Goal: Find specific page/section: Find specific page/section

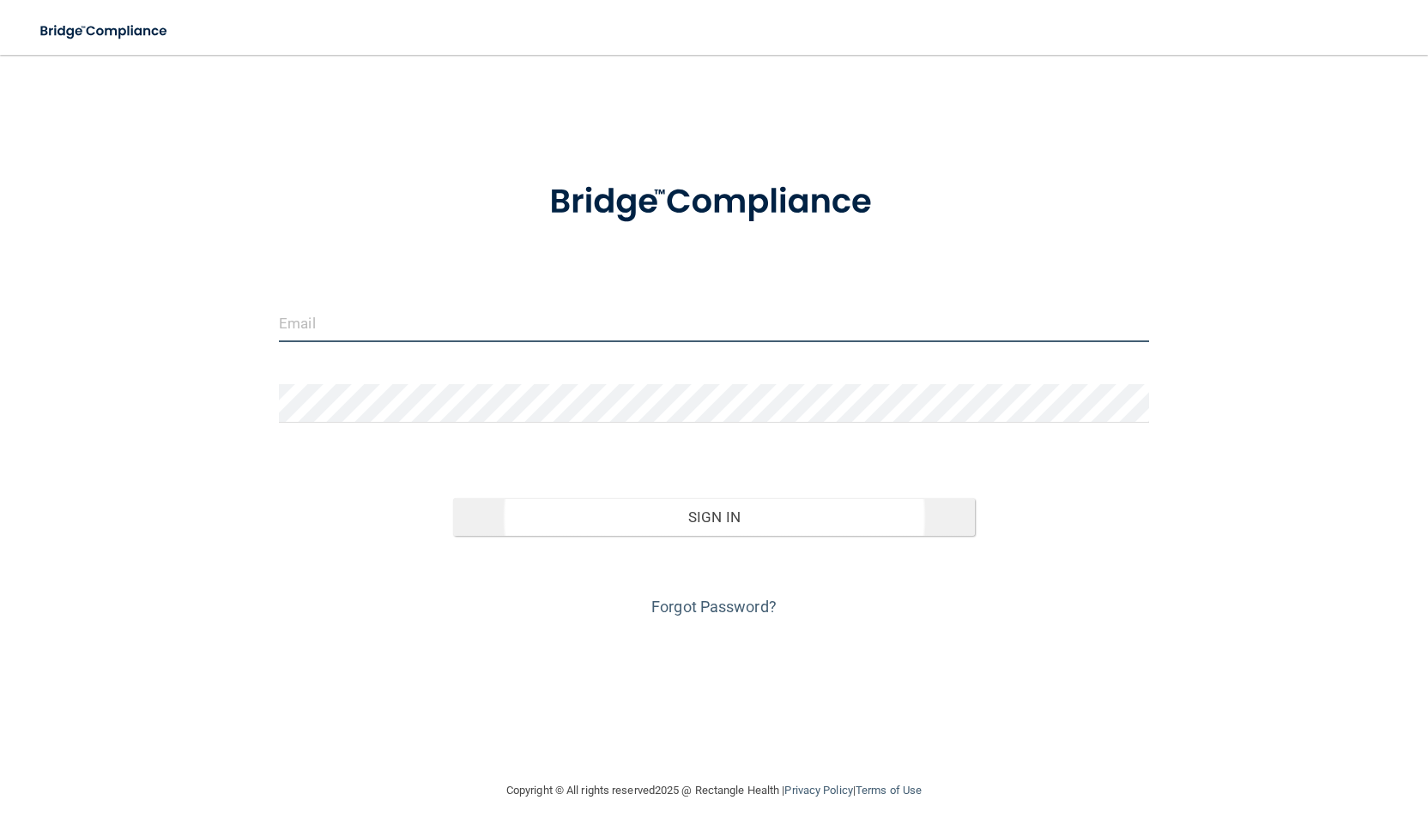
type input "[PERSON_NAME][EMAIL_ADDRESS][PERSON_NAME][DOMAIN_NAME]"
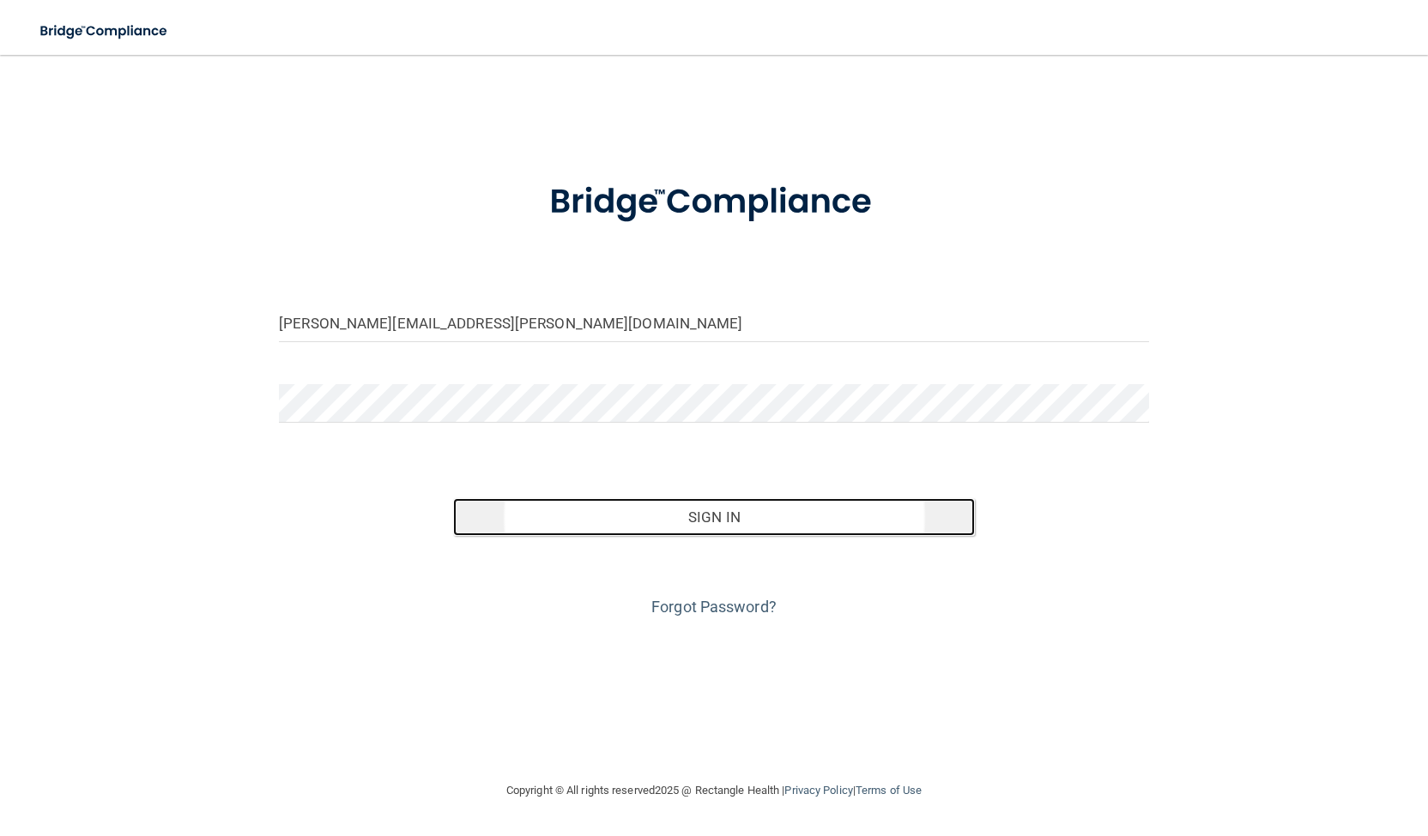
click at [738, 524] on button "Sign In" at bounding box center [714, 517] width 522 height 38
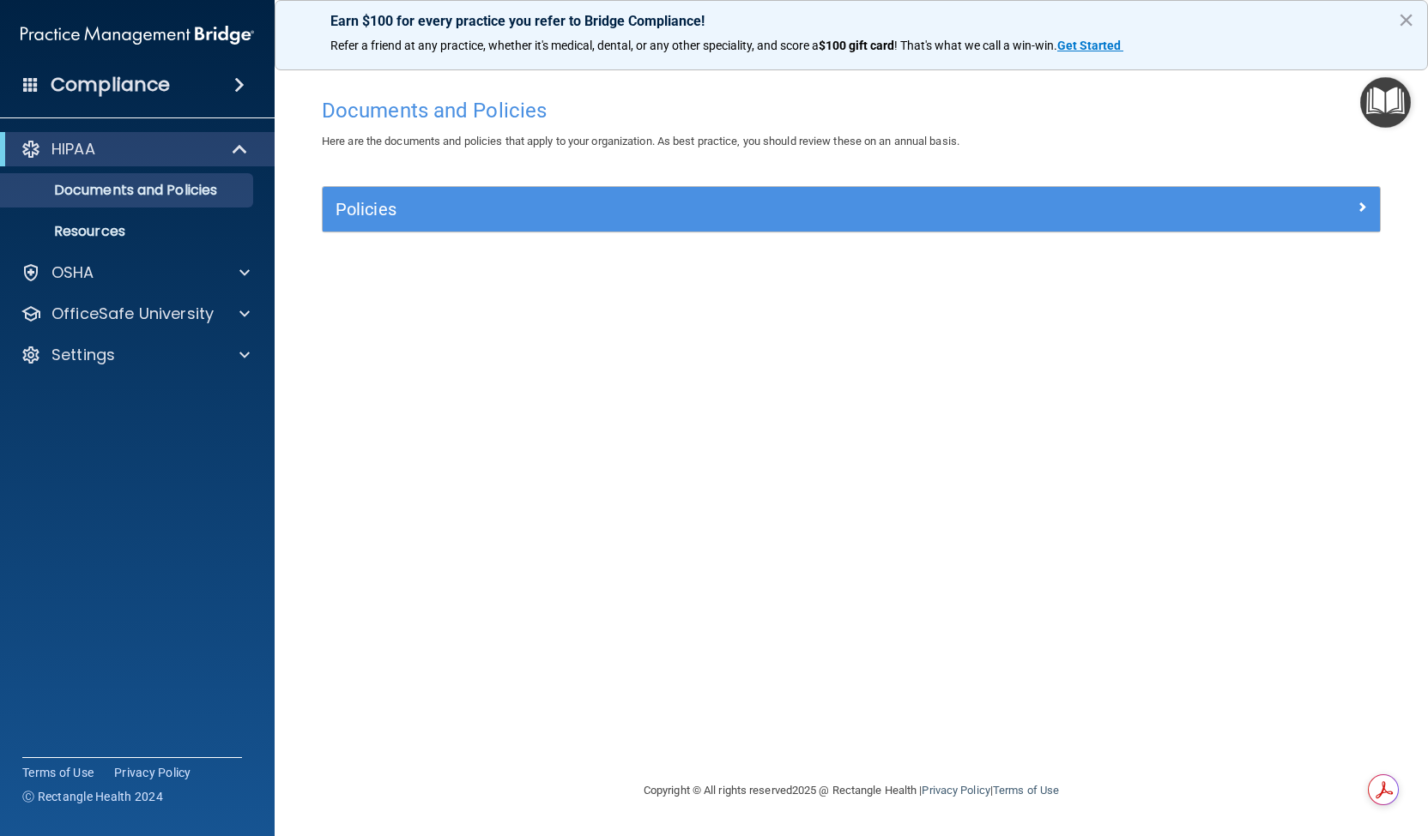
click at [238, 90] on span at bounding box center [239, 85] width 10 height 21
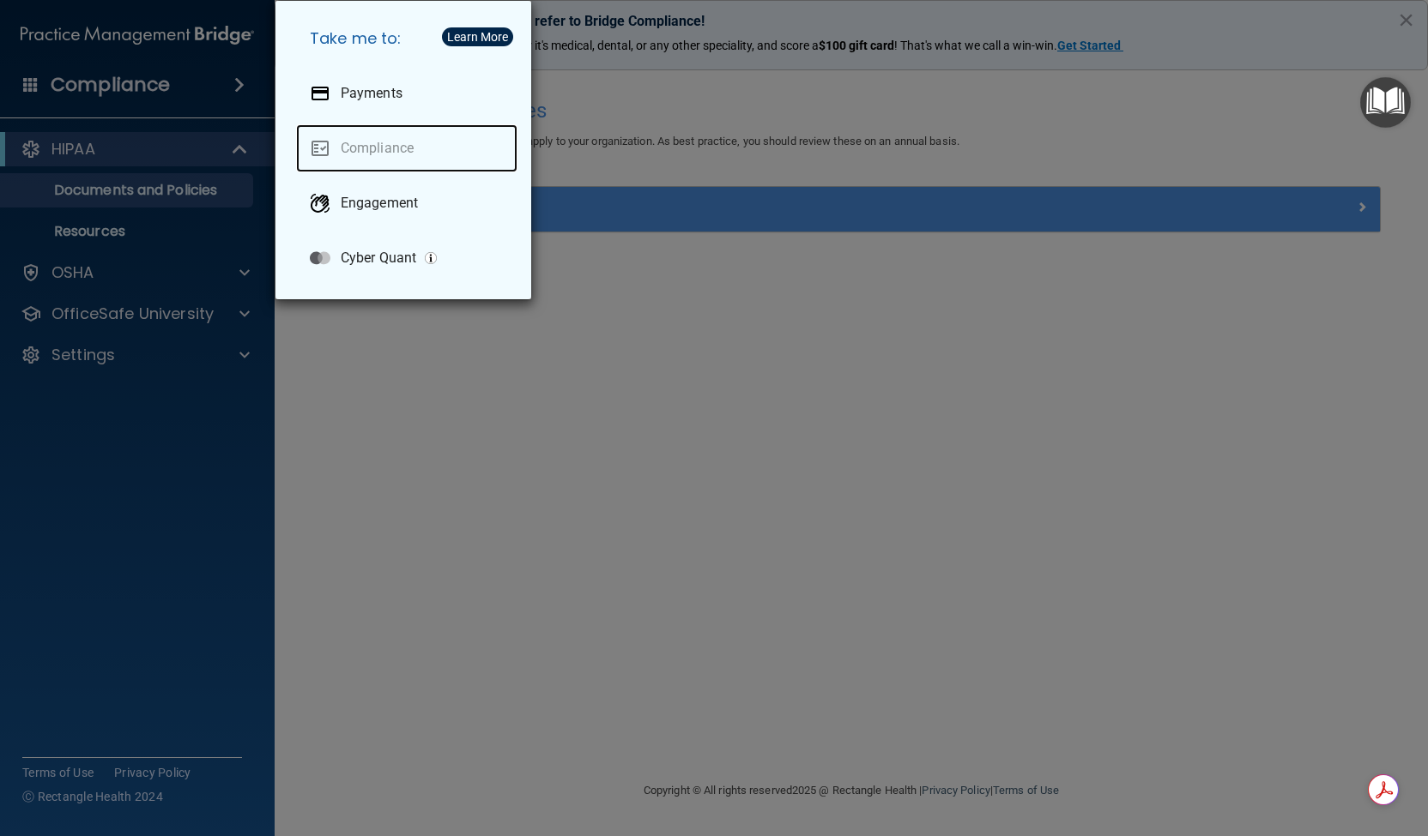
click at [314, 138] on link "Compliance" at bounding box center [406, 148] width 221 height 48
click at [213, 83] on div "Take me to: Payments Compliance Engagement Cyber Quant" at bounding box center [714, 418] width 1428 height 836
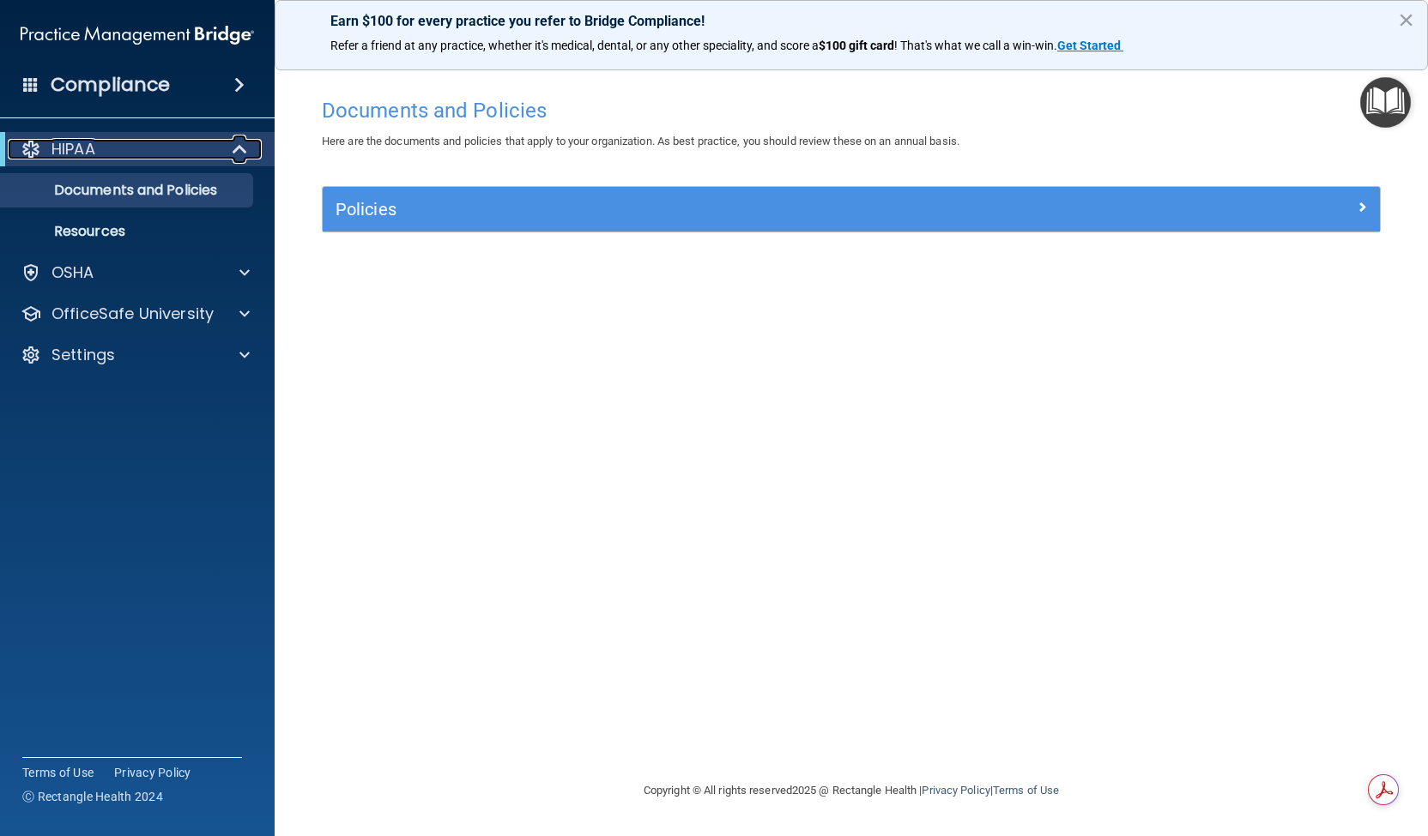
click at [234, 154] on span at bounding box center [241, 149] width 15 height 21
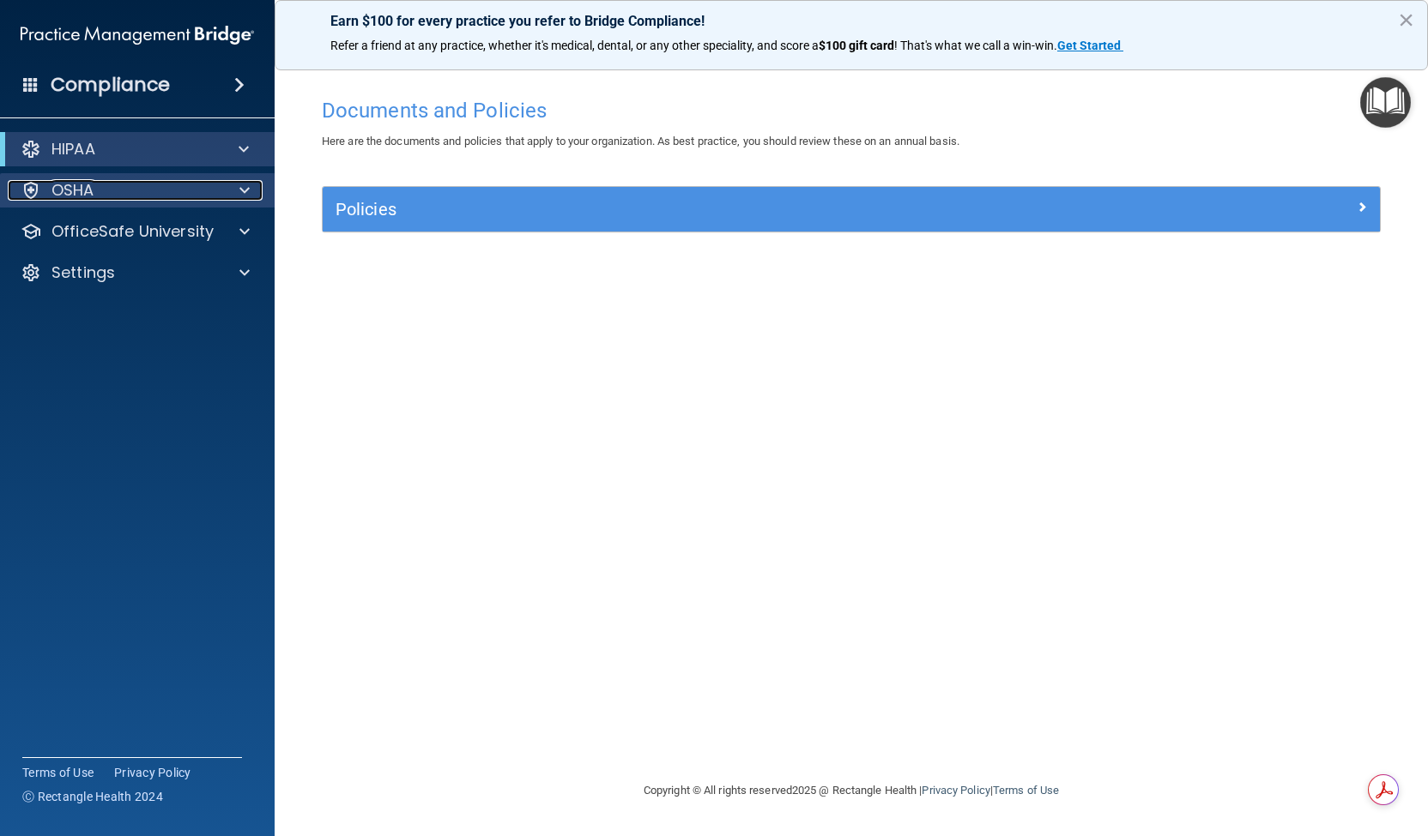
click at [236, 189] on div at bounding box center [241, 190] width 43 height 21
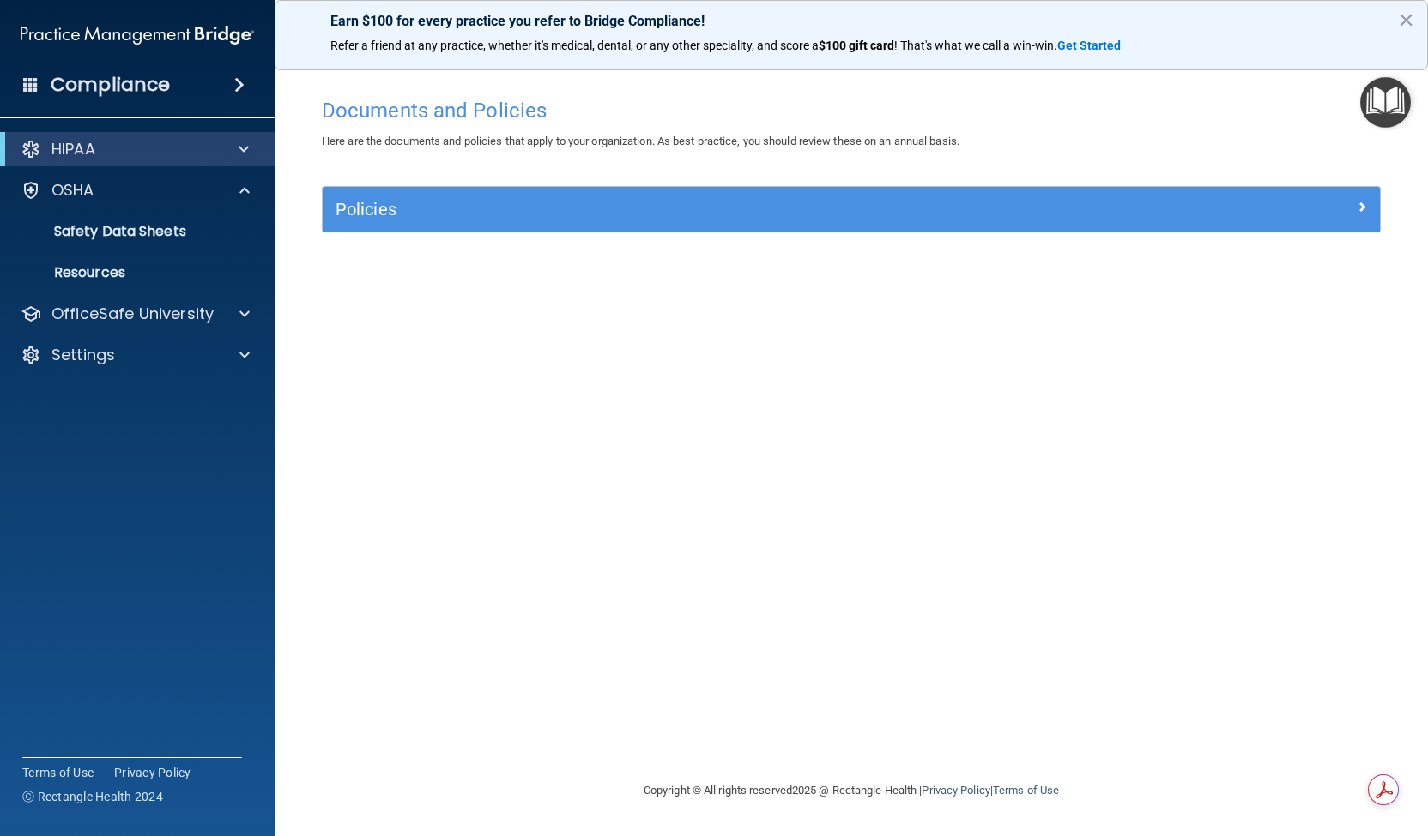
click at [235, 84] on span at bounding box center [239, 85] width 10 height 21
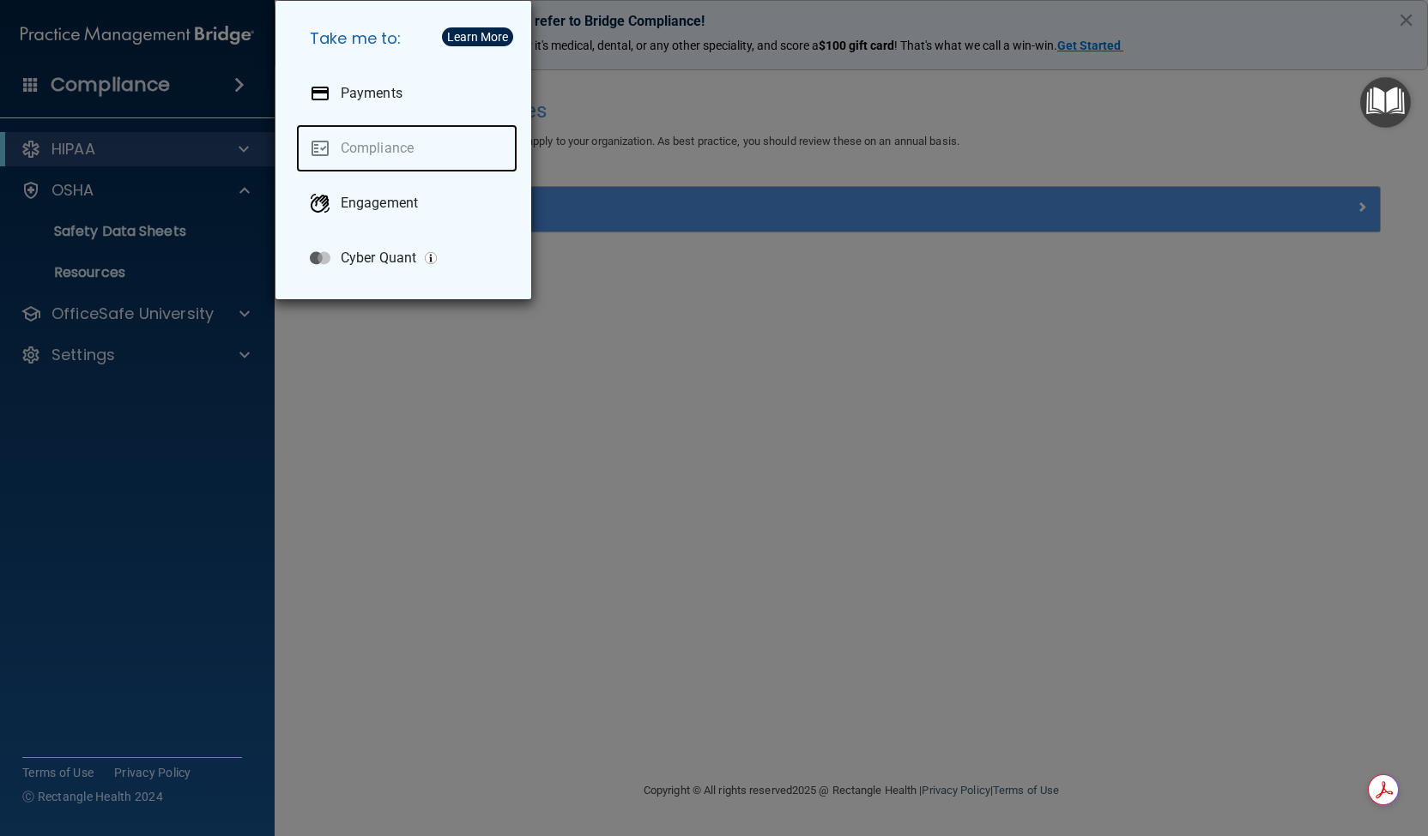
click at [359, 143] on link "Compliance" at bounding box center [406, 148] width 221 height 48
click at [398, 335] on div "Take me to: Payments Compliance Engagement Cyber Quant" at bounding box center [714, 418] width 1428 height 836
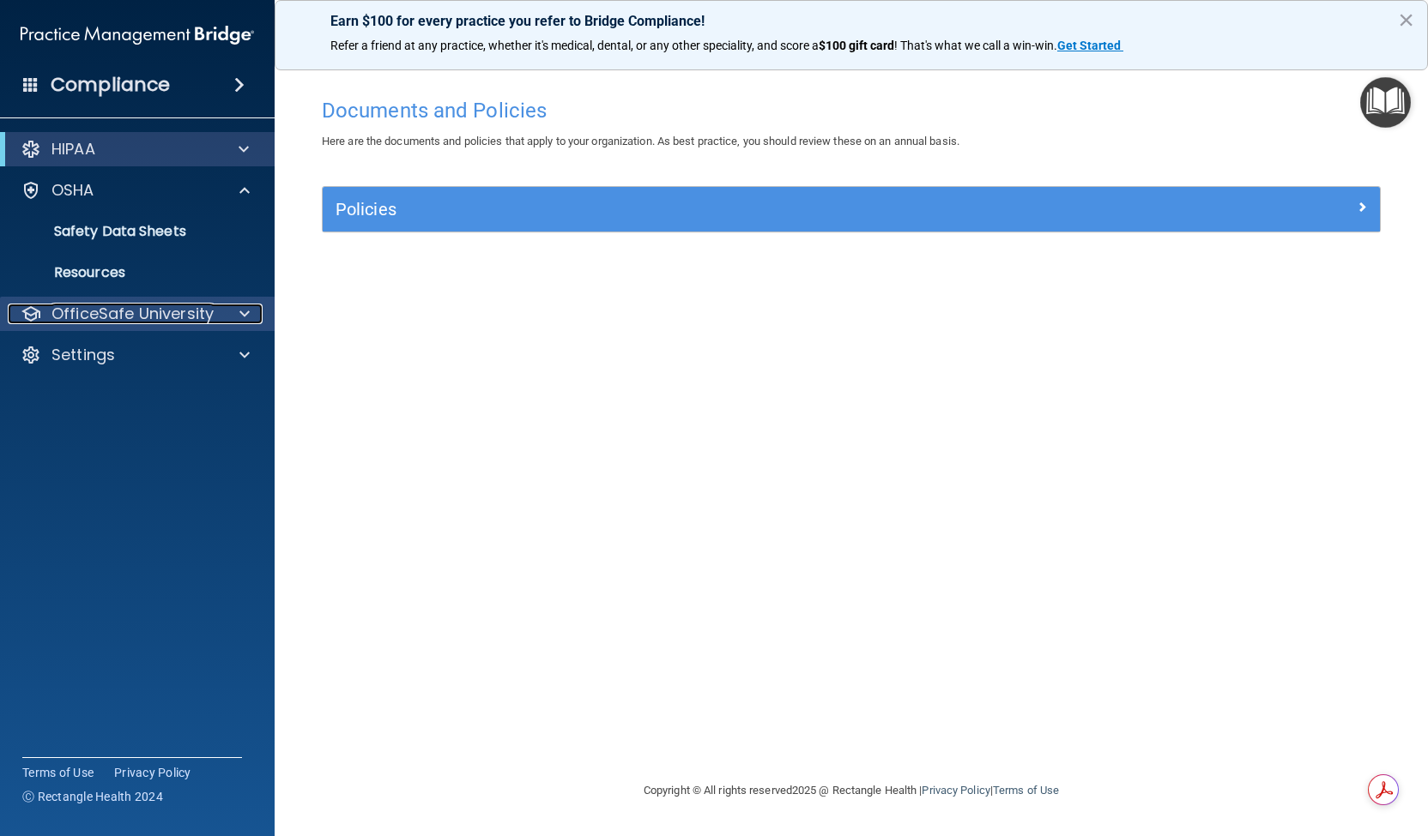
click at [250, 317] on div at bounding box center [241, 314] width 43 height 21
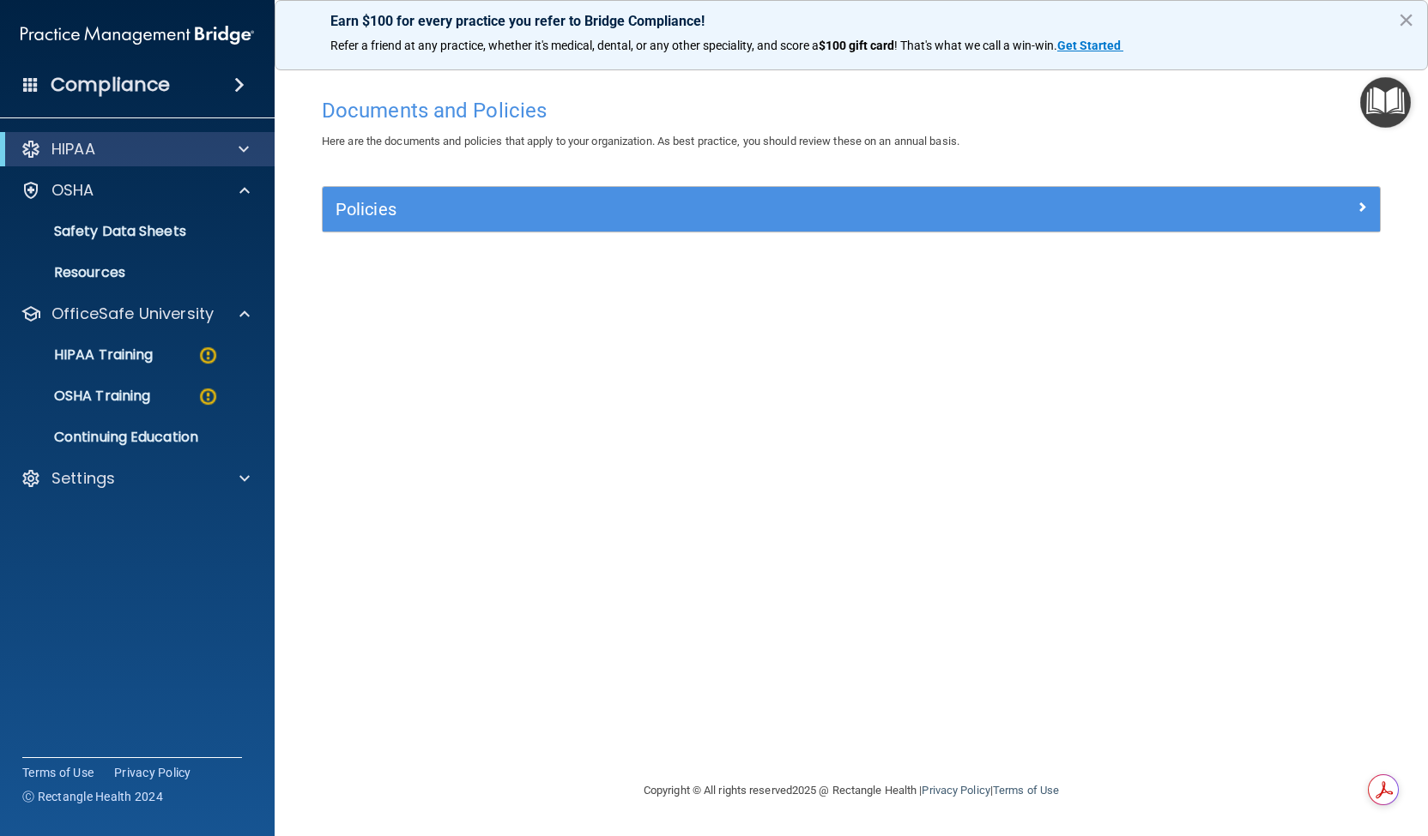
click at [322, 456] on div "Documents and Policies Here are the documents and policies that apply to your o…" at bounding box center [851, 434] width 1084 height 691
